Goal: Navigation & Orientation: Go to known website

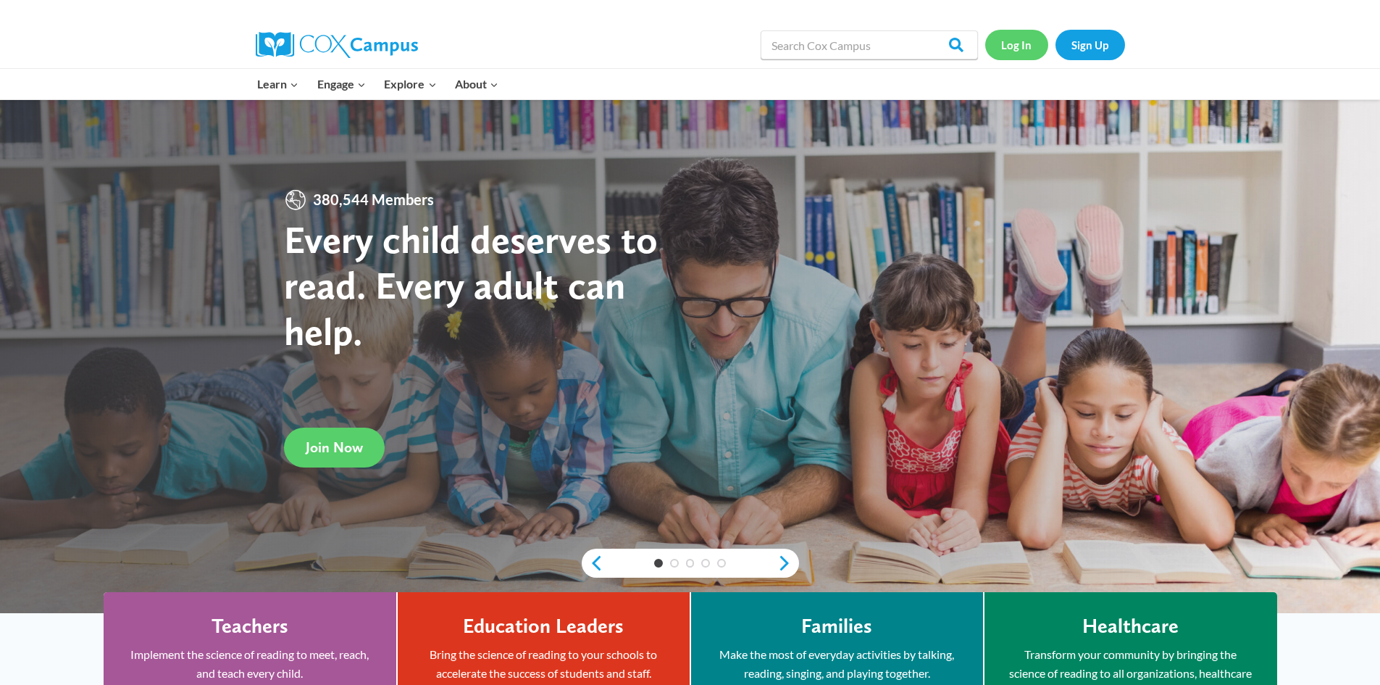
click at [1027, 43] on link "Log In" at bounding box center [1016, 45] width 63 height 30
click at [1016, 47] on link "Log In" at bounding box center [1016, 45] width 63 height 30
